Goal: Check status: Check status

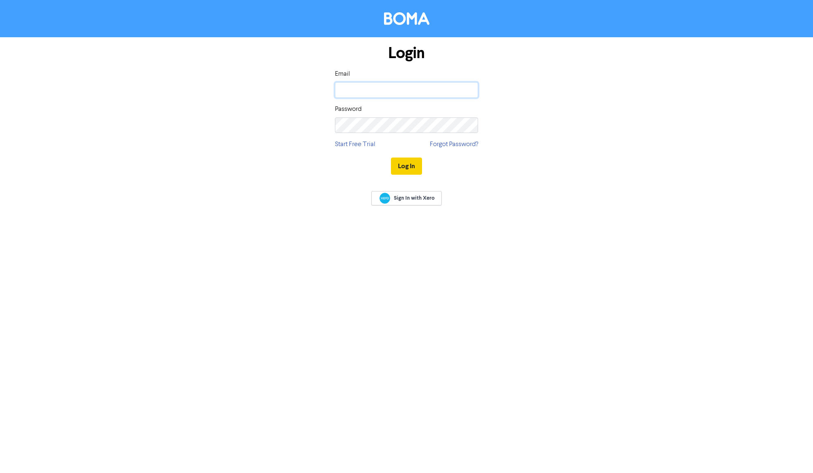
type input "[PERSON_NAME][EMAIL_ADDRESS][DOMAIN_NAME]"
click at [407, 165] on button "Log In" at bounding box center [406, 165] width 31 height 17
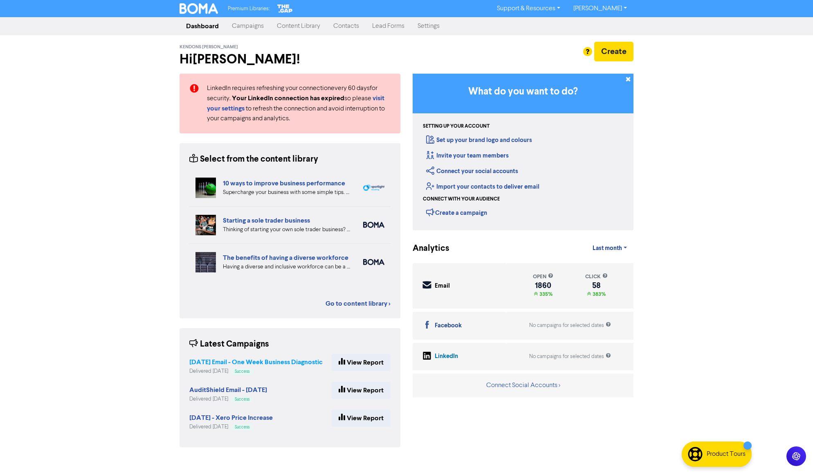
click at [293, 358] on strong "[DATE] Email - One Week Business Diagnostic" at bounding box center [255, 362] width 133 height 8
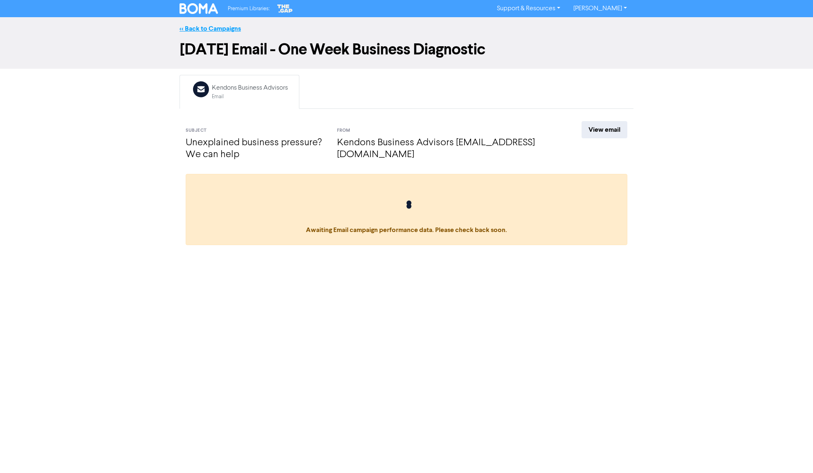
click at [232, 30] on link "<< Back to Campaigns" at bounding box center [210, 29] width 61 height 8
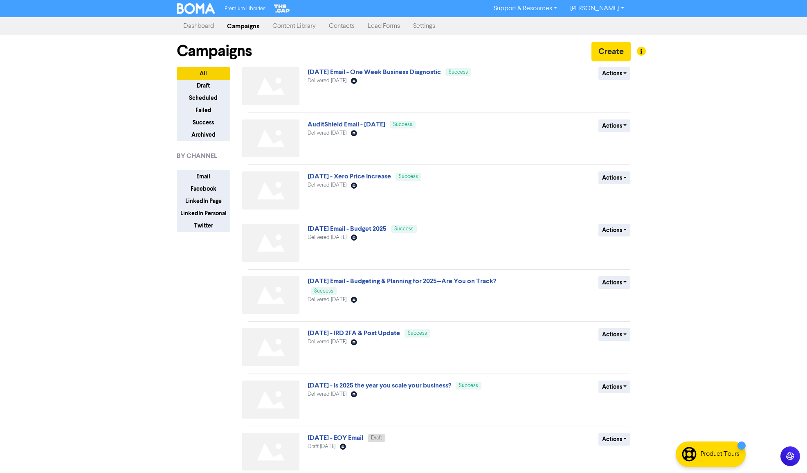
click at [352, 70] on link "[DATE] Email - One Week Business Diagnostic" at bounding box center [374, 72] width 133 height 8
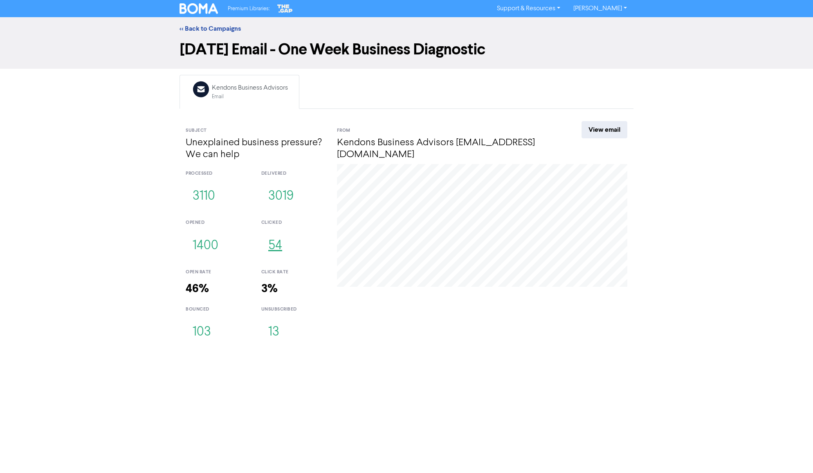
click at [275, 244] on button "54" at bounding box center [275, 245] width 28 height 27
